Goal: Answer question/provide support: Answer question/provide support

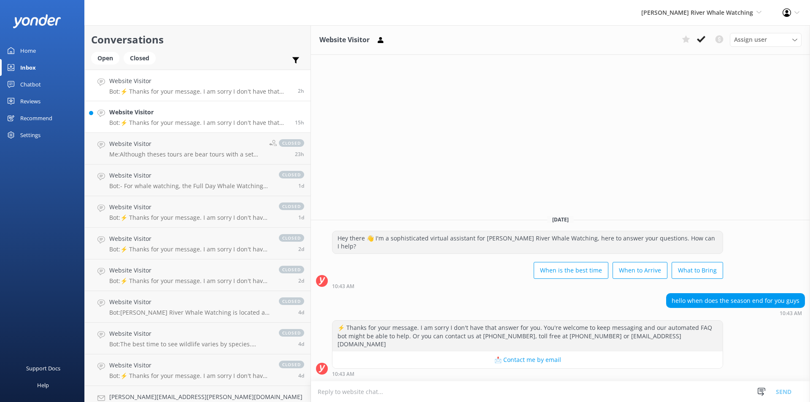
click at [141, 114] on h4 "Website Visitor" at bounding box center [198, 112] width 179 height 9
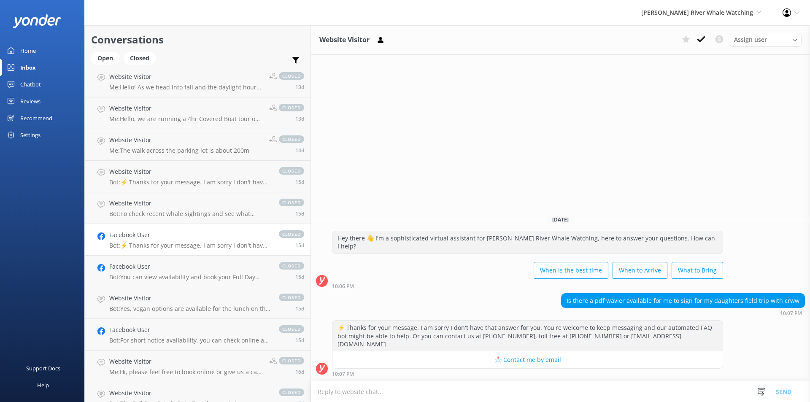
scroll to position [967, 0]
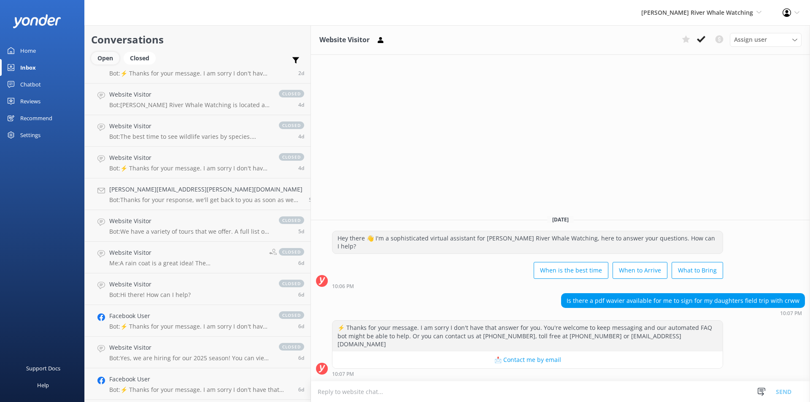
click at [95, 58] on div "Open" at bounding box center [105, 58] width 28 height 13
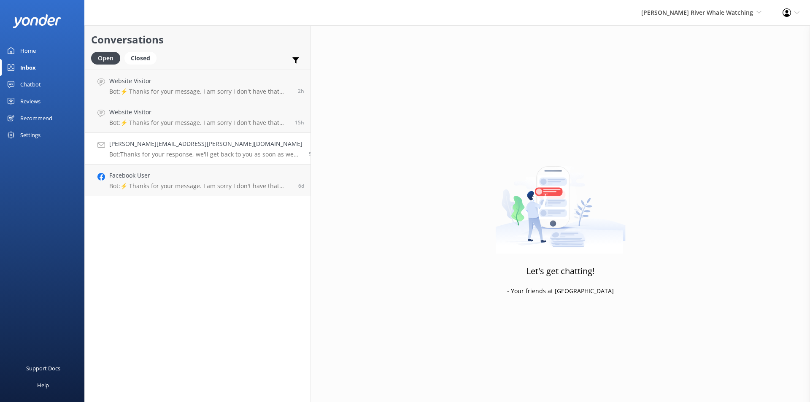
click at [179, 148] on h4 "[PERSON_NAME][EMAIL_ADDRESS][PERSON_NAME][DOMAIN_NAME]" at bounding box center [205, 143] width 193 height 9
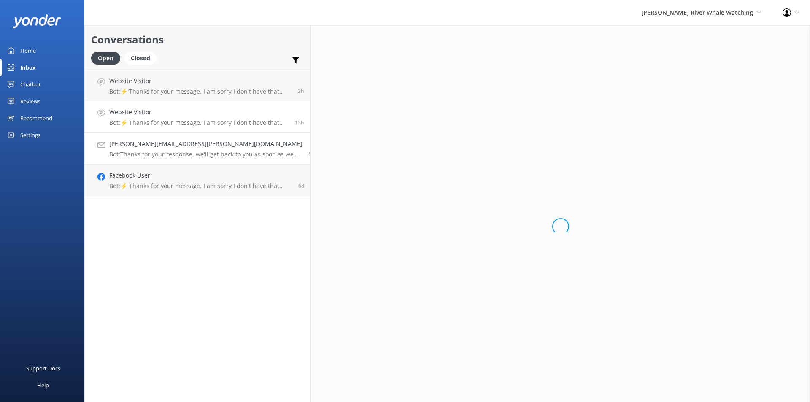
click at [188, 117] on h4 "Website Visitor" at bounding box center [198, 112] width 179 height 9
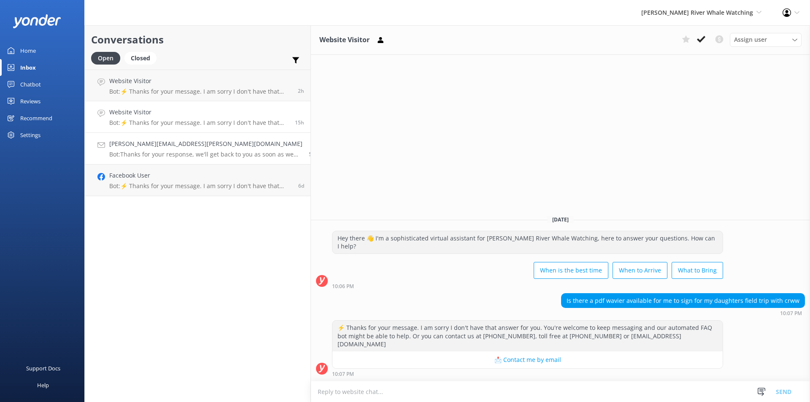
click at [150, 146] on h4 "[PERSON_NAME][EMAIL_ADDRESS][PERSON_NAME][DOMAIN_NAME]" at bounding box center [205, 143] width 193 height 9
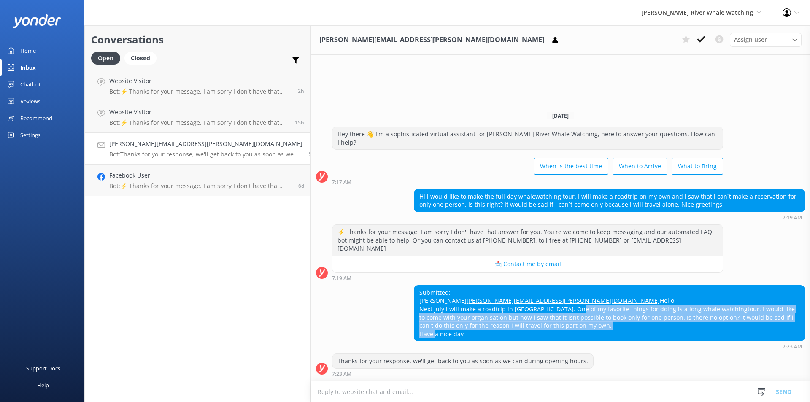
drag, startPoint x: 523, startPoint y: 310, endPoint x: 527, endPoint y: 331, distance: 21.9
click at [527, 331] on div "Submitted: [PERSON_NAME] [PERSON_NAME][EMAIL_ADDRESS][PERSON_NAME][DOMAIN_NAME]…" at bounding box center [609, 314] width 390 height 56
click at [528, 326] on div "Submitted: [PERSON_NAME] [PERSON_NAME][EMAIL_ADDRESS][PERSON_NAME][DOMAIN_NAME]…" at bounding box center [609, 314] width 390 height 56
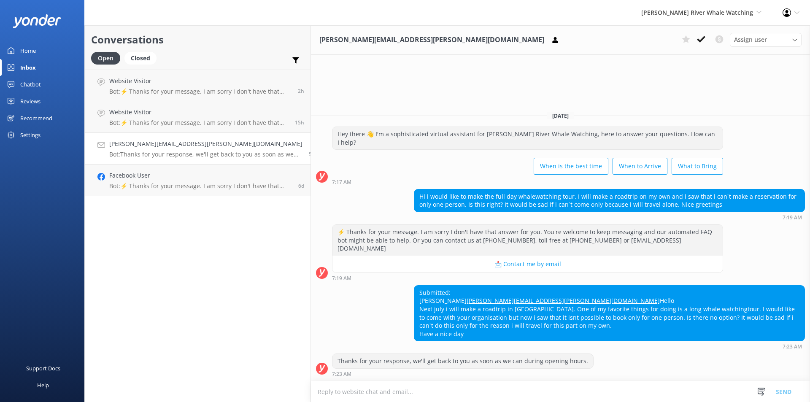
click at [429, 311] on div "Submitted: [PERSON_NAME] [PERSON_NAME][EMAIL_ADDRESS][PERSON_NAME][DOMAIN_NAME]…" at bounding box center [609, 314] width 390 height 56
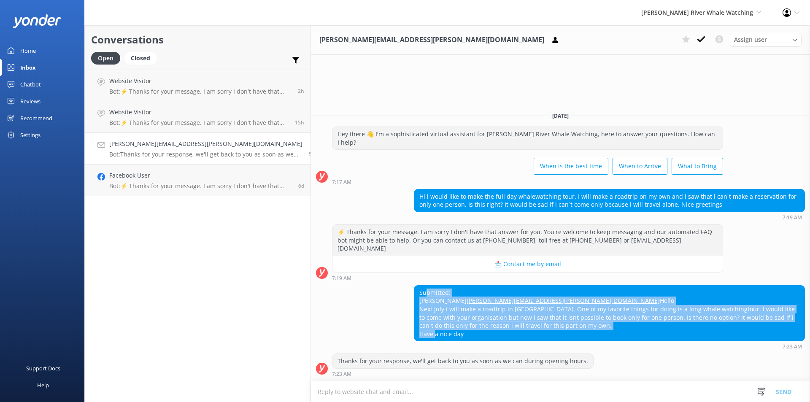
drag, startPoint x: 379, startPoint y: 276, endPoint x: 440, endPoint y: 339, distance: 87.8
click at [440, 339] on div "Submitted: [PERSON_NAME] [PERSON_NAME][EMAIL_ADDRESS][PERSON_NAME][DOMAIN_NAME]…" at bounding box center [609, 314] width 390 height 56
click at [414, 286] on div "Submitted: [PERSON_NAME] [PERSON_NAME][EMAIL_ADDRESS][PERSON_NAME][DOMAIN_NAME]…" at bounding box center [609, 314] width 390 height 56
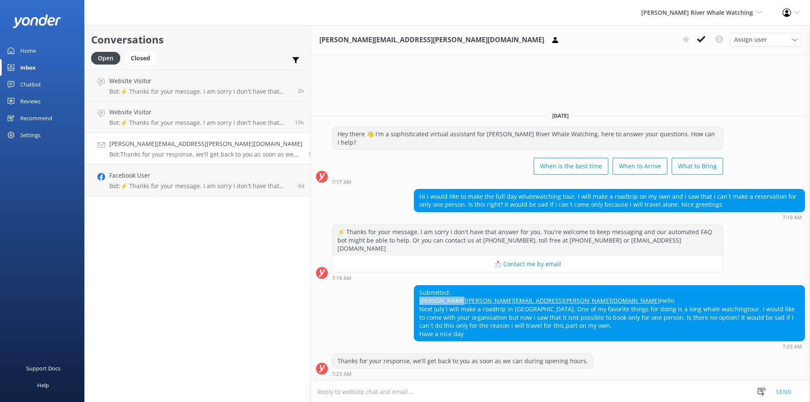
drag, startPoint x: 414, startPoint y: 285, endPoint x: 368, endPoint y: 286, distance: 46.0
click at [414, 286] on div "Submitted: [PERSON_NAME] [PERSON_NAME][EMAIL_ADDRESS][PERSON_NAME][DOMAIN_NAME]…" at bounding box center [609, 314] width 390 height 56
drag, startPoint x: 459, startPoint y: 290, endPoint x: 372, endPoint y: 294, distance: 86.6
click at [414, 294] on div "Submitted: [PERSON_NAME] [PERSON_NAME][EMAIL_ADDRESS][PERSON_NAME][DOMAIN_NAME]…" at bounding box center [609, 314] width 390 height 56
drag, startPoint x: 613, startPoint y: 309, endPoint x: 666, endPoint y: 309, distance: 52.8
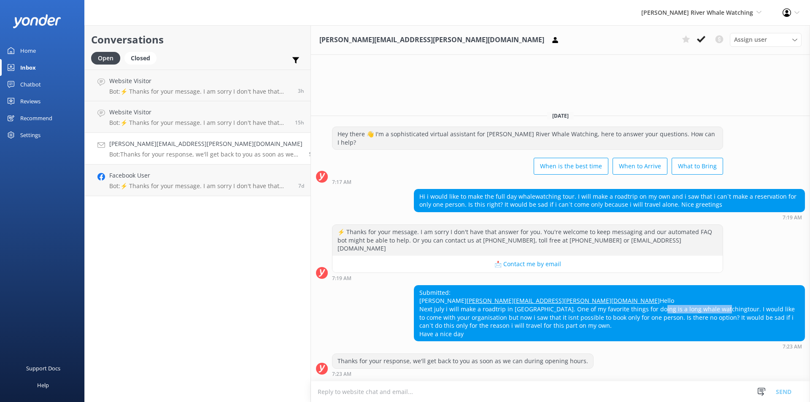
click at [666, 309] on div "Submitted: [PERSON_NAME] [PERSON_NAME][EMAIL_ADDRESS][PERSON_NAME][DOMAIN_NAME]…" at bounding box center [609, 314] width 390 height 56
click at [699, 40] on use at bounding box center [701, 39] width 8 height 7
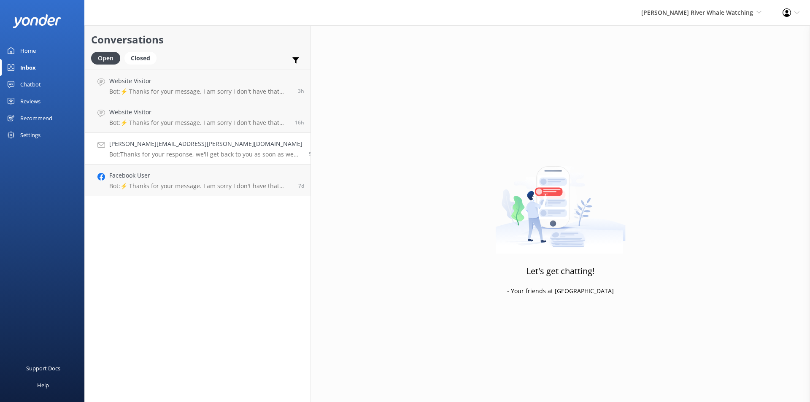
click at [171, 147] on h4 "[PERSON_NAME][EMAIL_ADDRESS][PERSON_NAME][DOMAIN_NAME]" at bounding box center [205, 143] width 193 height 9
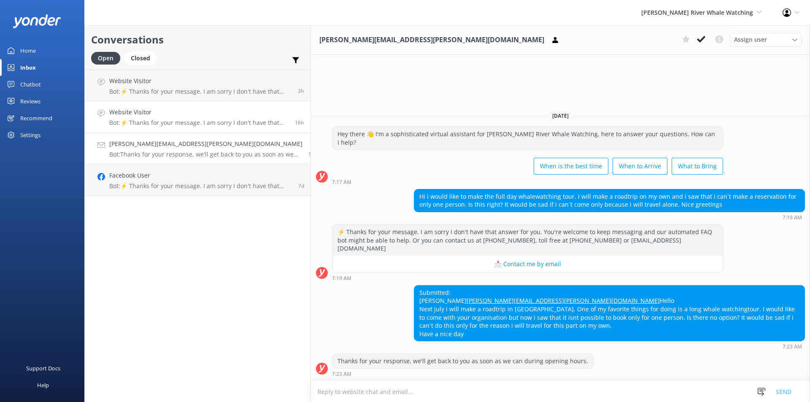
click at [169, 107] on link "Website Visitor Bot: ⚡ Thanks for your message. I am sorry I don't have that an…" at bounding box center [198, 117] width 226 height 32
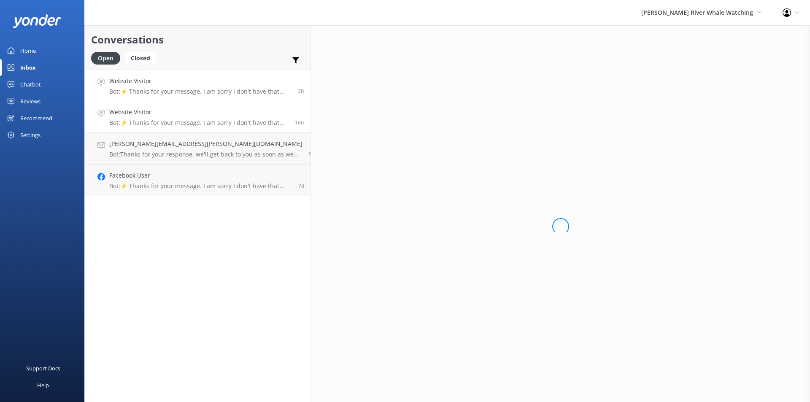
click at [175, 87] on div "Website Visitor Bot: ⚡ Thanks for your message. I am sorry I don't have that an…" at bounding box center [200, 85] width 182 height 18
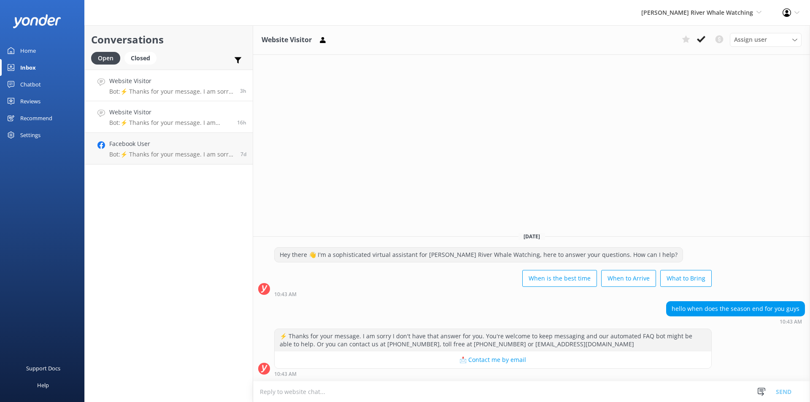
click at [163, 112] on h4 "Website Visitor" at bounding box center [170, 112] width 122 height 9
click at [165, 94] on p "Bot: ⚡ Thanks for your message. I am sorry I don't have that answer for you. Yo…" at bounding box center [171, 92] width 125 height 8
click at [154, 154] on p "Bot: ⚡ Thanks for your message. I am sorry I don't have that answer for you. Yo…" at bounding box center [171, 155] width 125 height 8
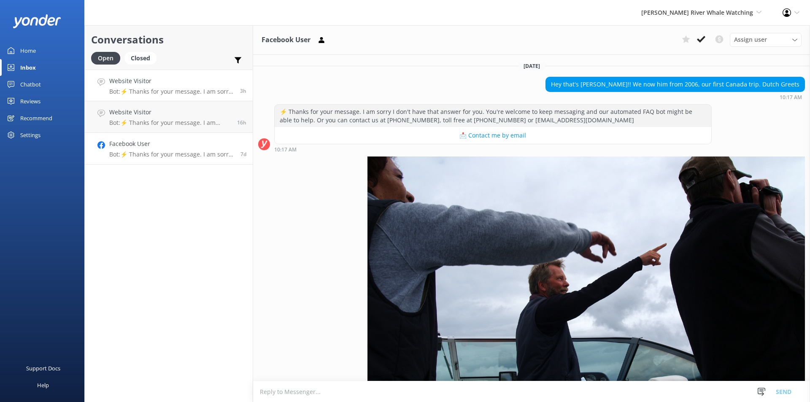
click at [181, 88] on p "Bot: ⚡ Thanks for your message. I am sorry I don't have that answer for you. Yo…" at bounding box center [171, 92] width 125 height 8
